Goal: Transaction & Acquisition: Purchase product/service

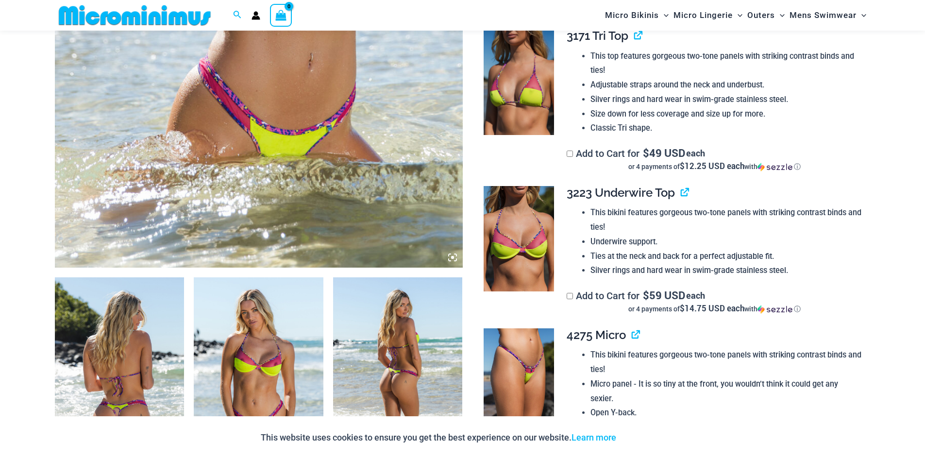
scroll to position [509, 0]
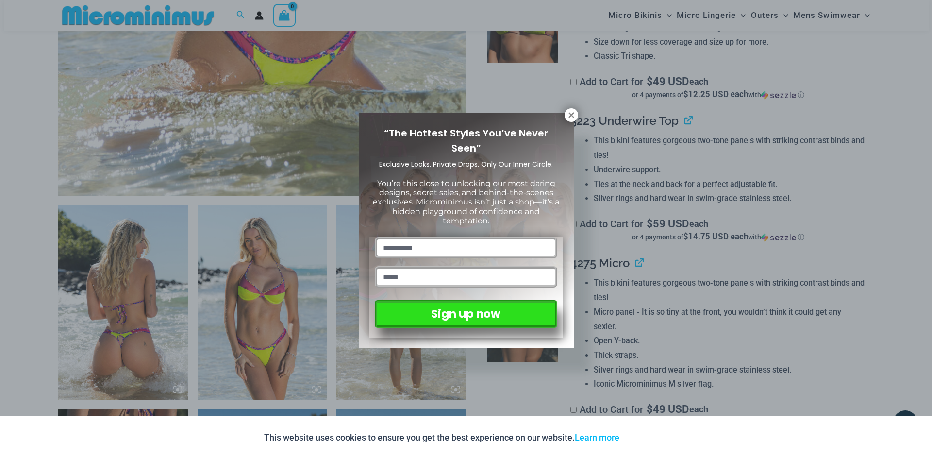
click at [531, 282] on div "“The Hottest Styles You’ve Never Seen” Exclusive Looks. Private Drops. Only Our…" at bounding box center [466, 229] width 932 height 459
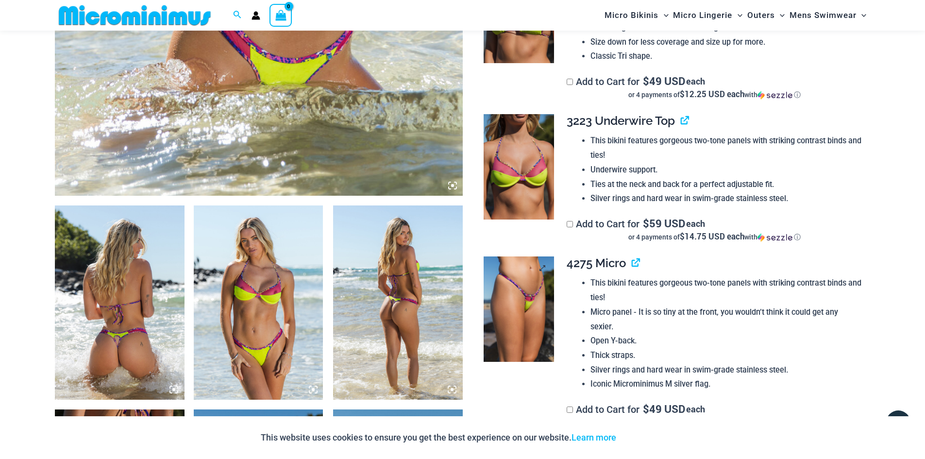
click at [529, 277] on img at bounding box center [519, 309] width 70 height 106
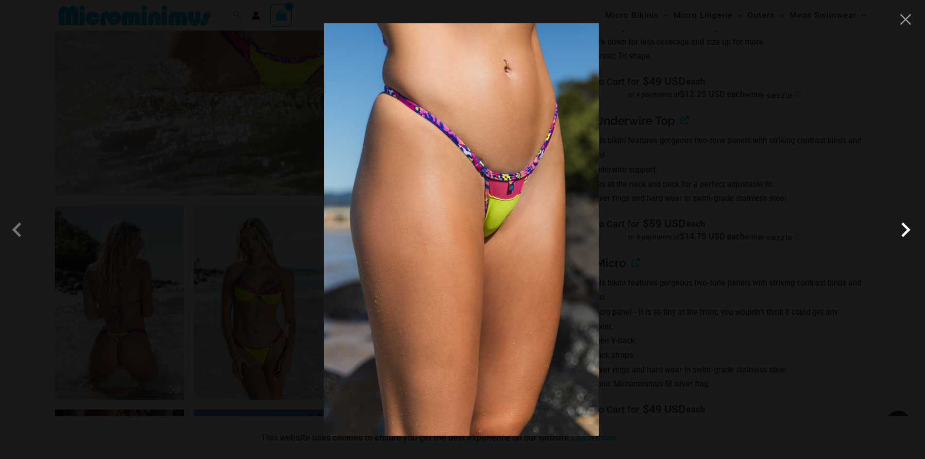
click at [914, 222] on span at bounding box center [905, 229] width 29 height 29
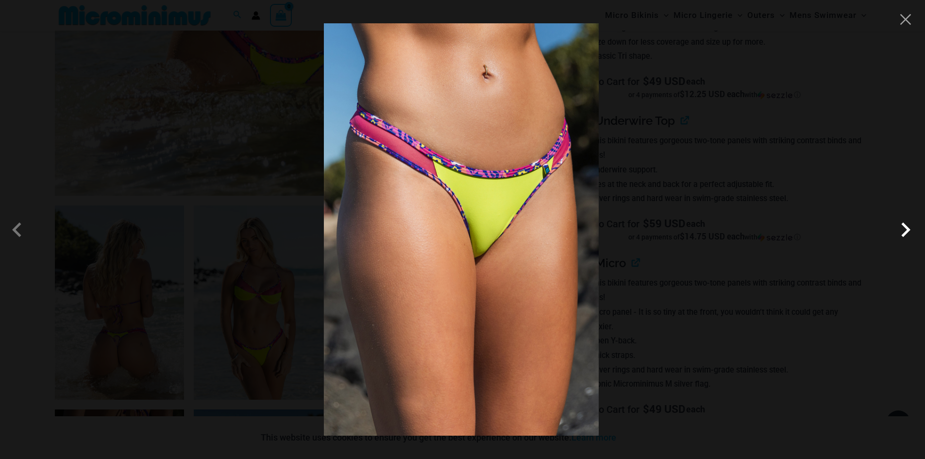
click at [912, 224] on span at bounding box center [905, 229] width 29 height 29
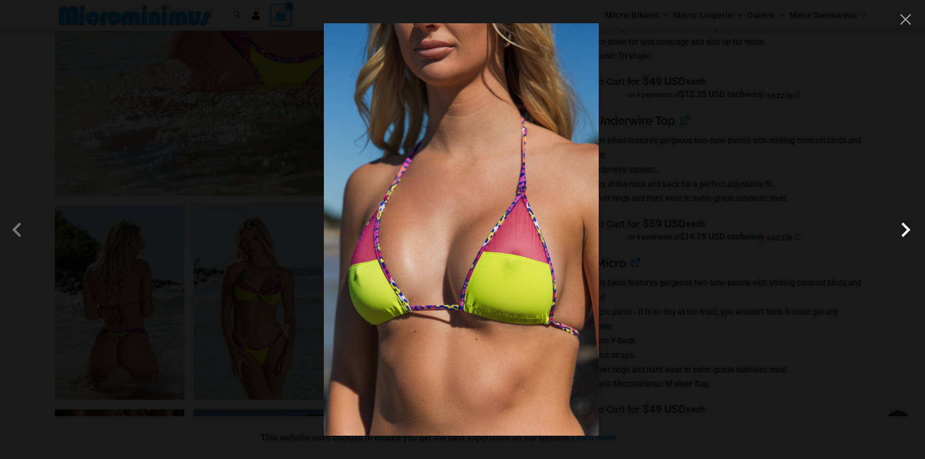
click at [912, 224] on span at bounding box center [905, 229] width 29 height 29
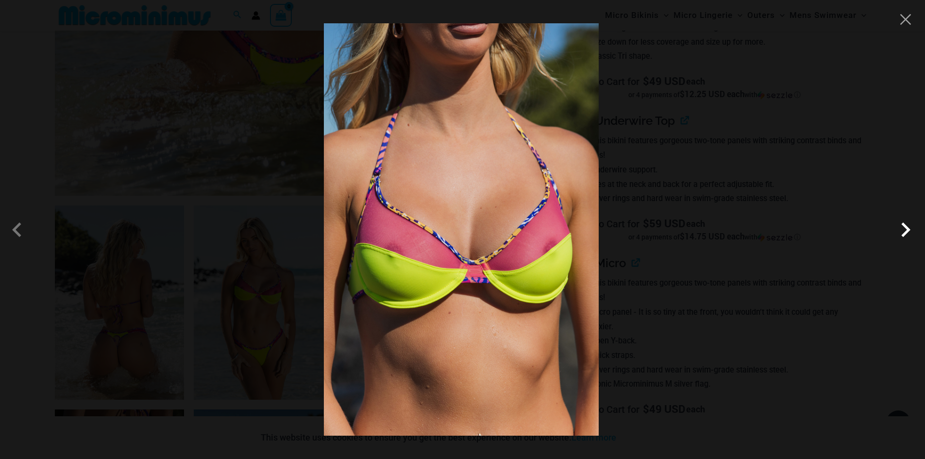
click at [908, 229] on span at bounding box center [905, 229] width 29 height 29
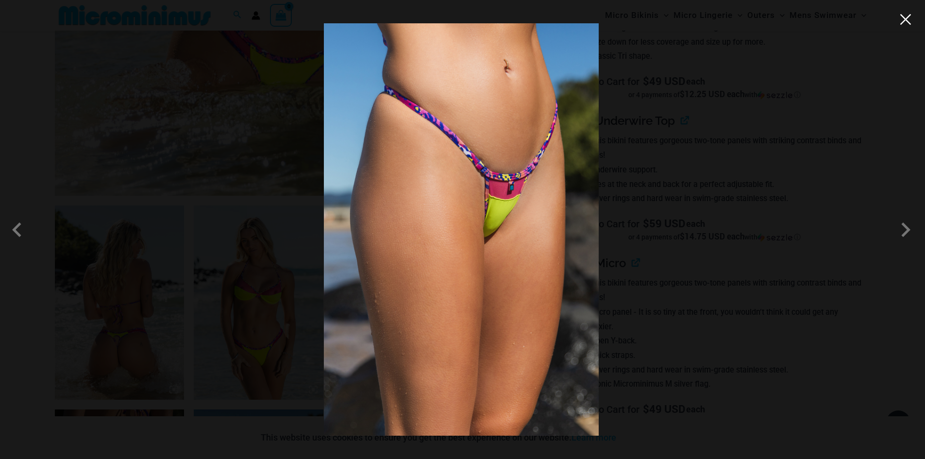
click at [903, 20] on button "Close" at bounding box center [905, 19] width 15 height 15
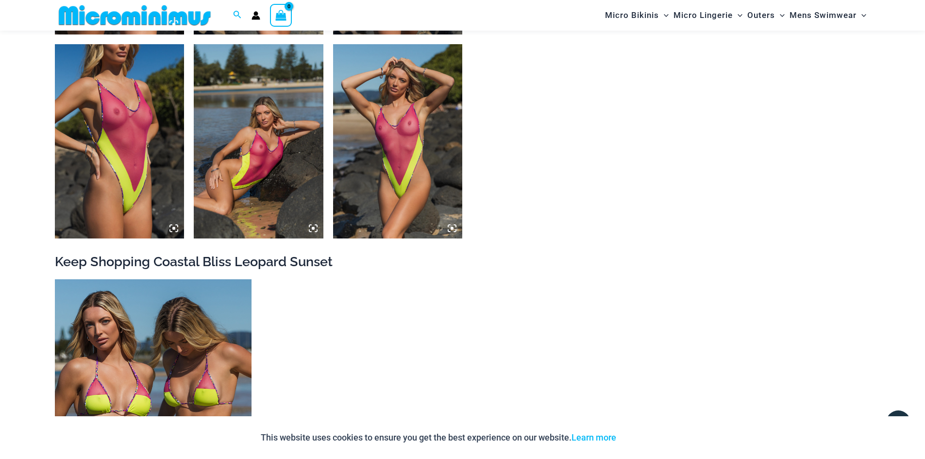
scroll to position [1690, 0]
click at [137, 140] on img at bounding box center [120, 141] width 130 height 194
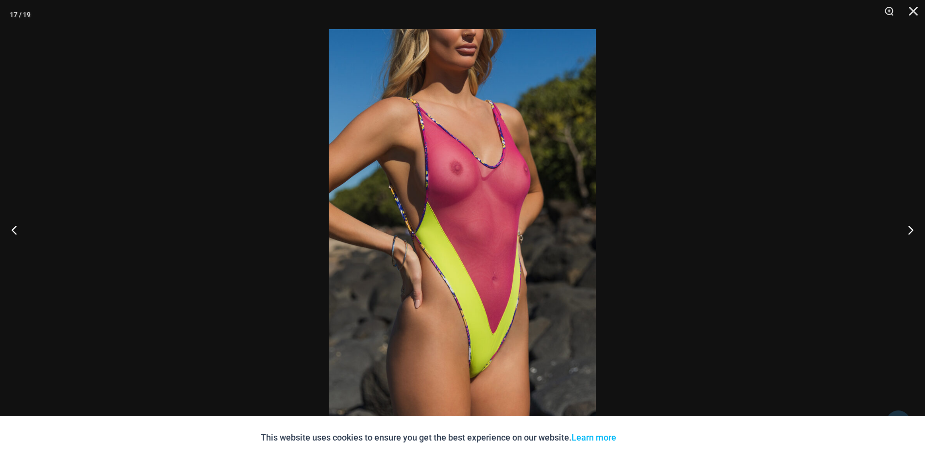
click at [469, 134] on img at bounding box center [462, 229] width 267 height 401
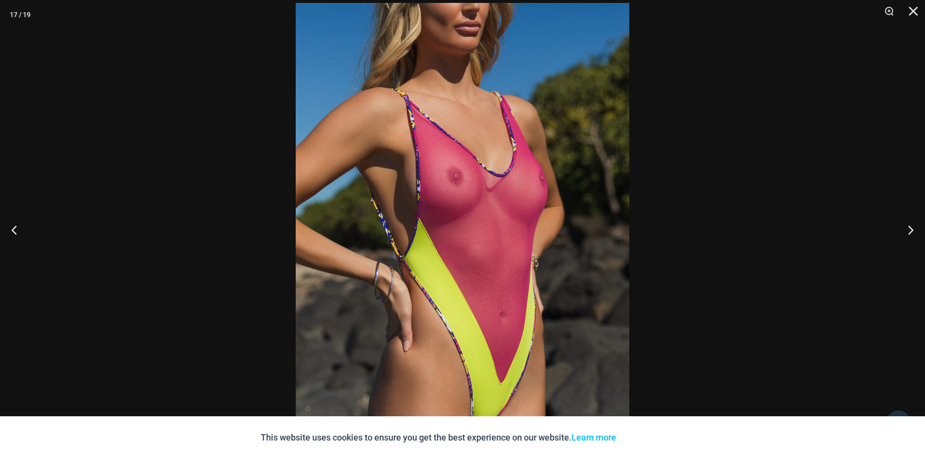
click at [469, 134] on img at bounding box center [463, 253] width 334 height 500
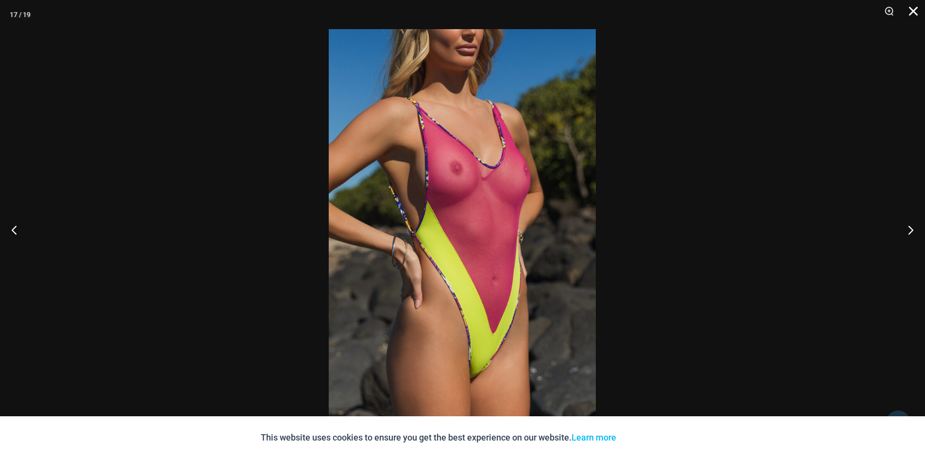
click at [912, 8] on button "Close" at bounding box center [910, 14] width 24 height 29
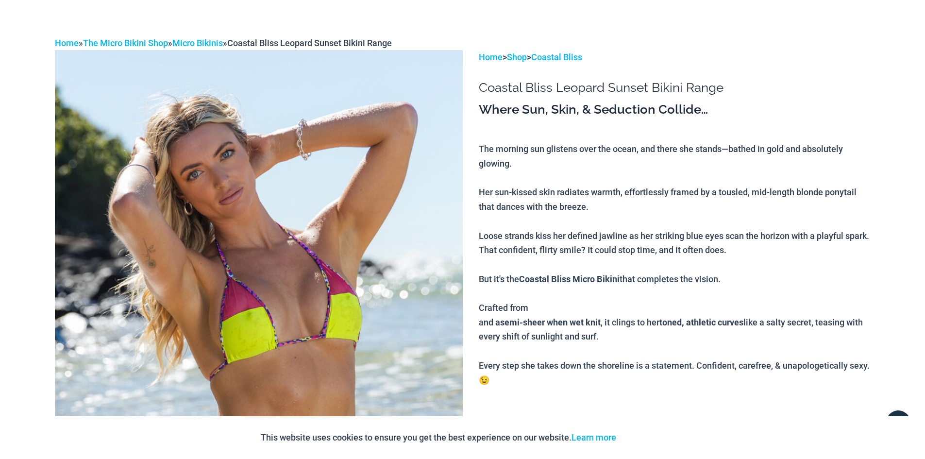
scroll to position [0, 0]
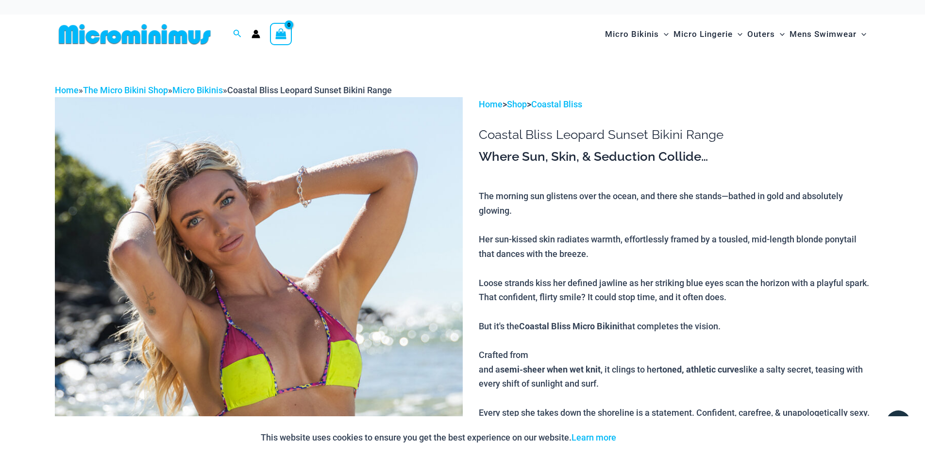
click at [162, 34] on img at bounding box center [135, 34] width 160 height 22
